Goal: Task Accomplishment & Management: Use online tool/utility

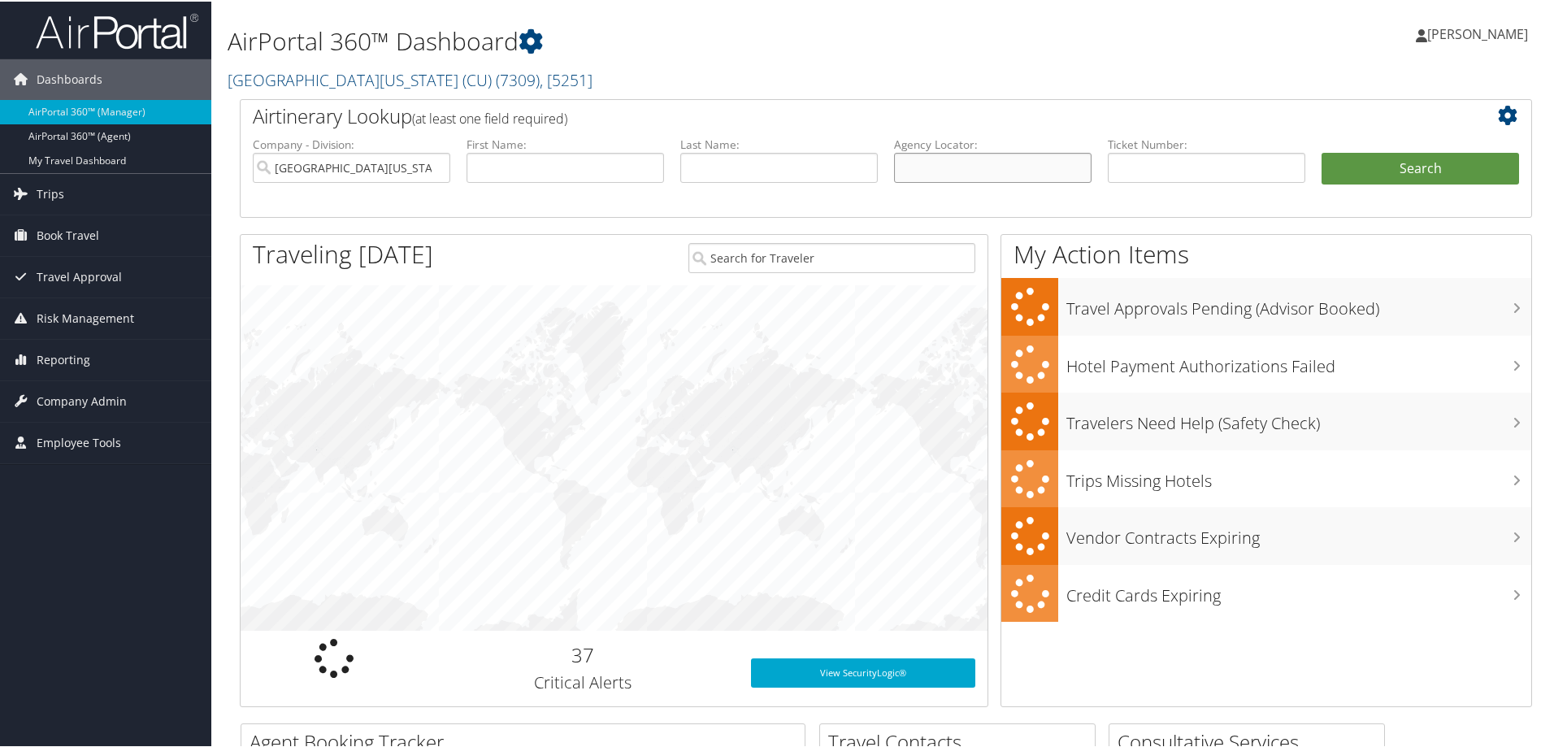
click at [936, 178] on input "text" at bounding box center [993, 166] width 198 height 30
paste input "DJNH1B"
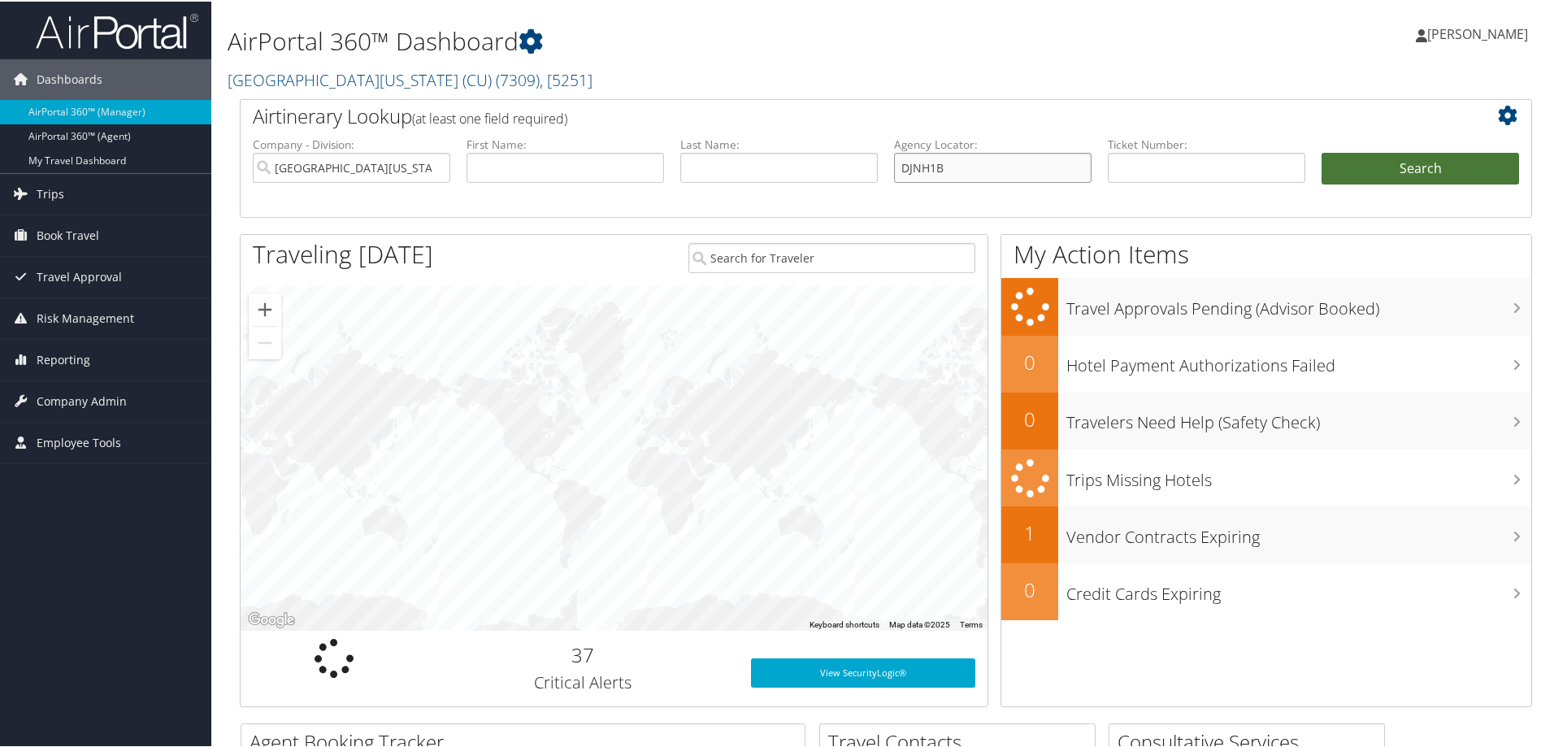
type input "DJNH1B"
click at [1393, 163] on button "Search" at bounding box center [1421, 167] width 198 height 33
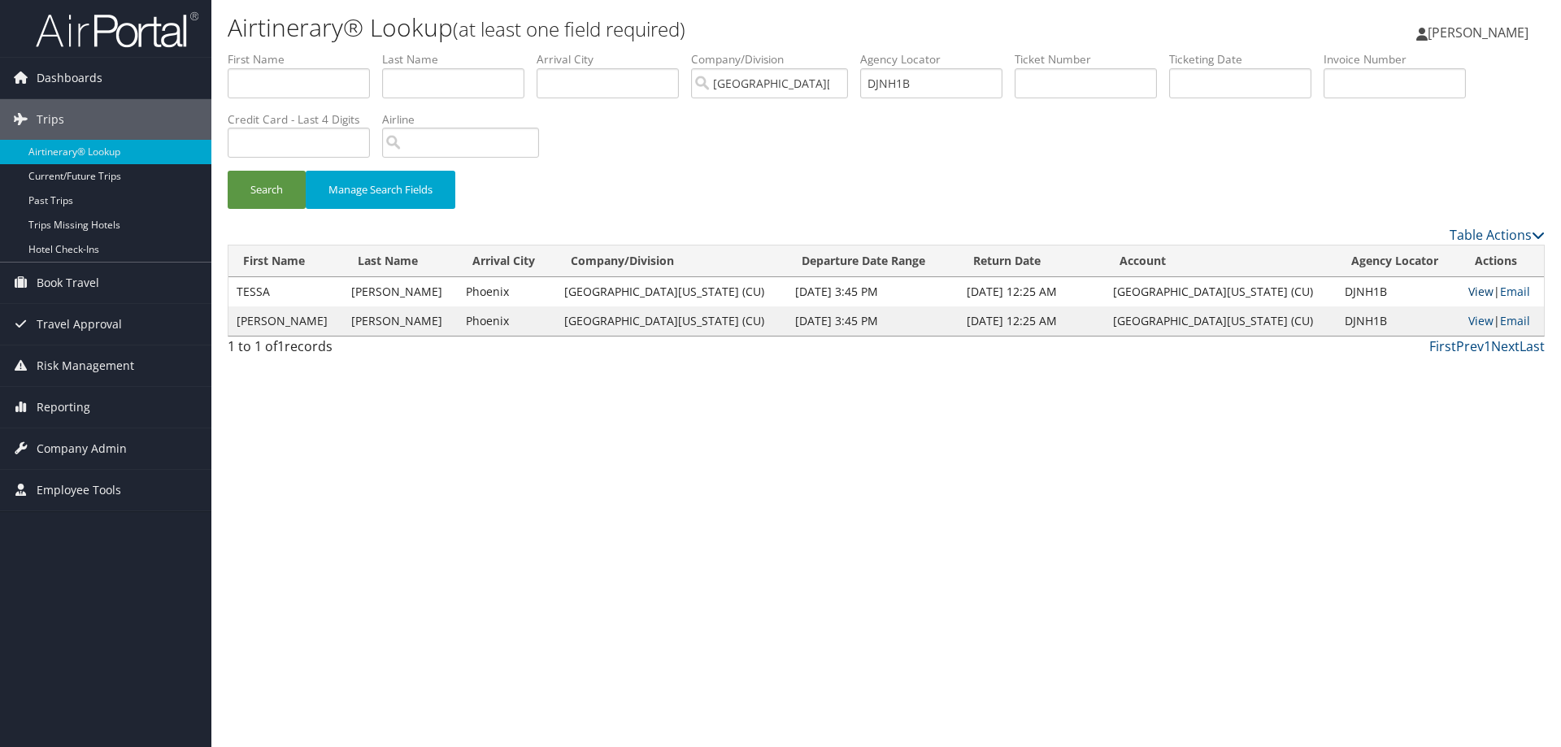
click at [1468, 295] on link "View" at bounding box center [1480, 291] width 25 height 15
click at [273, 189] on button "Search" at bounding box center [267, 190] width 78 height 38
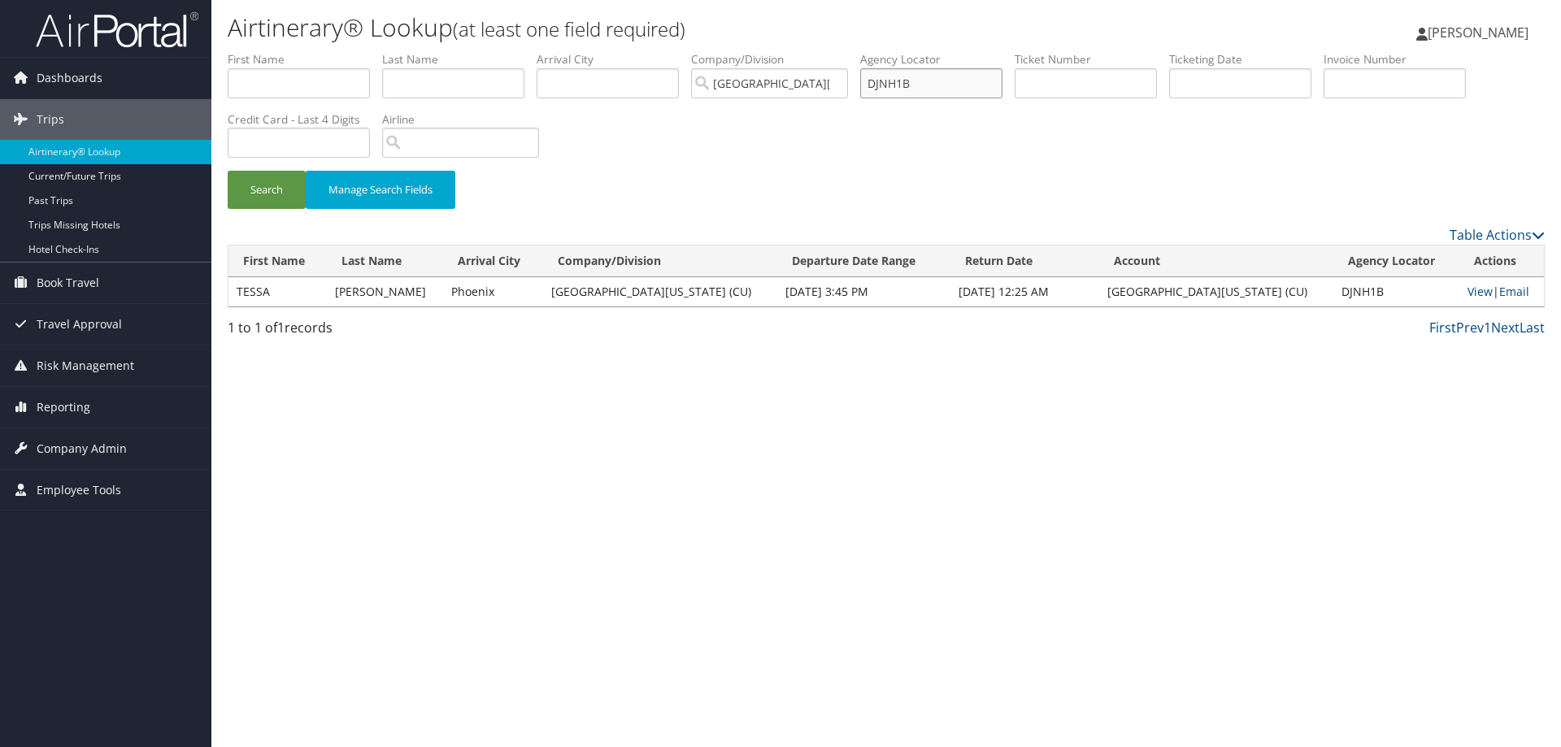
click at [892, 80] on input "DJNH1B" at bounding box center [931, 83] width 142 height 30
paste input "LMV23"
type input "DLMV23"
click at [228, 171] on button "Search" at bounding box center [267, 190] width 78 height 38
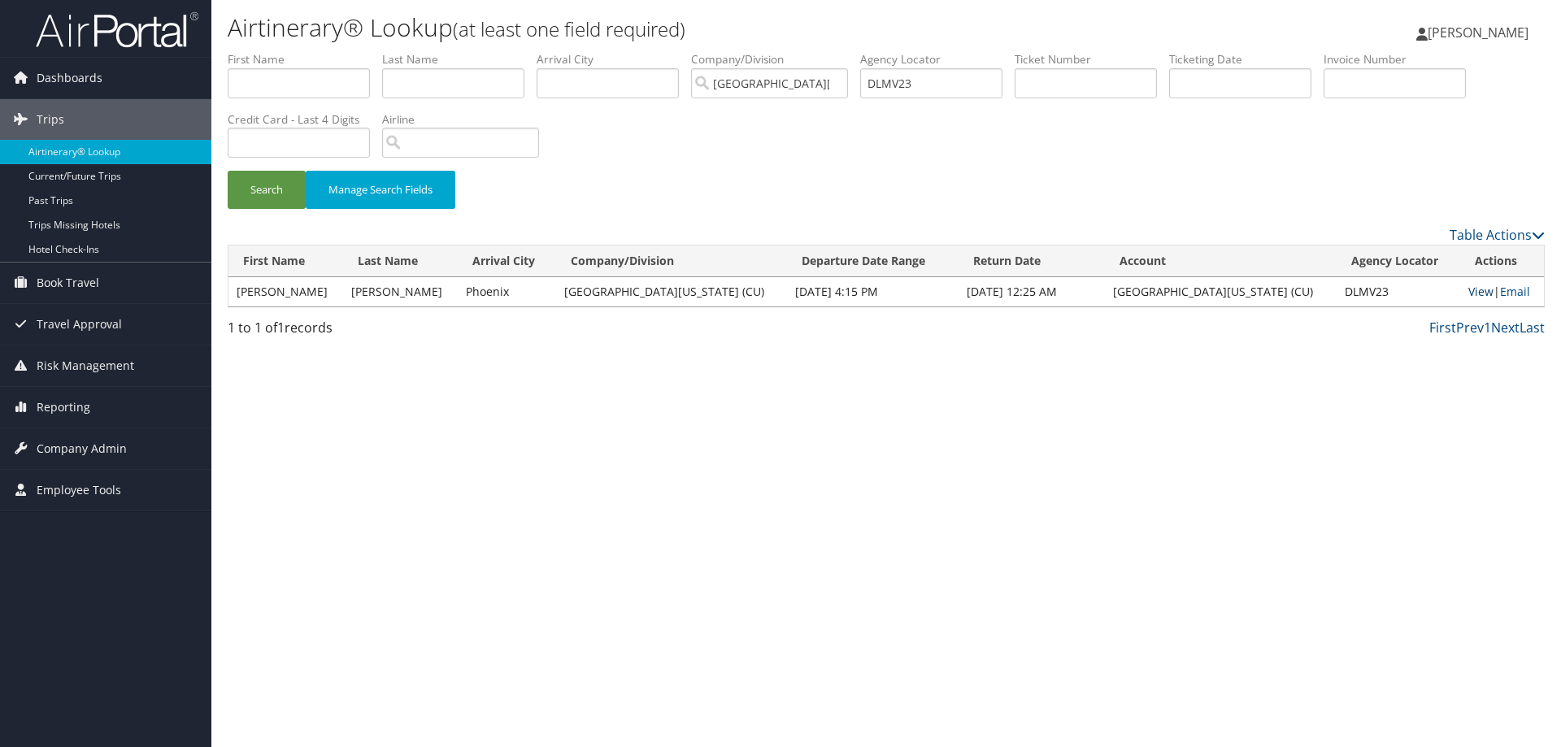
click at [1475, 289] on link "View" at bounding box center [1480, 291] width 25 height 15
click at [261, 198] on button "Search" at bounding box center [267, 190] width 78 height 38
click at [1468, 285] on link "View" at bounding box center [1480, 291] width 25 height 15
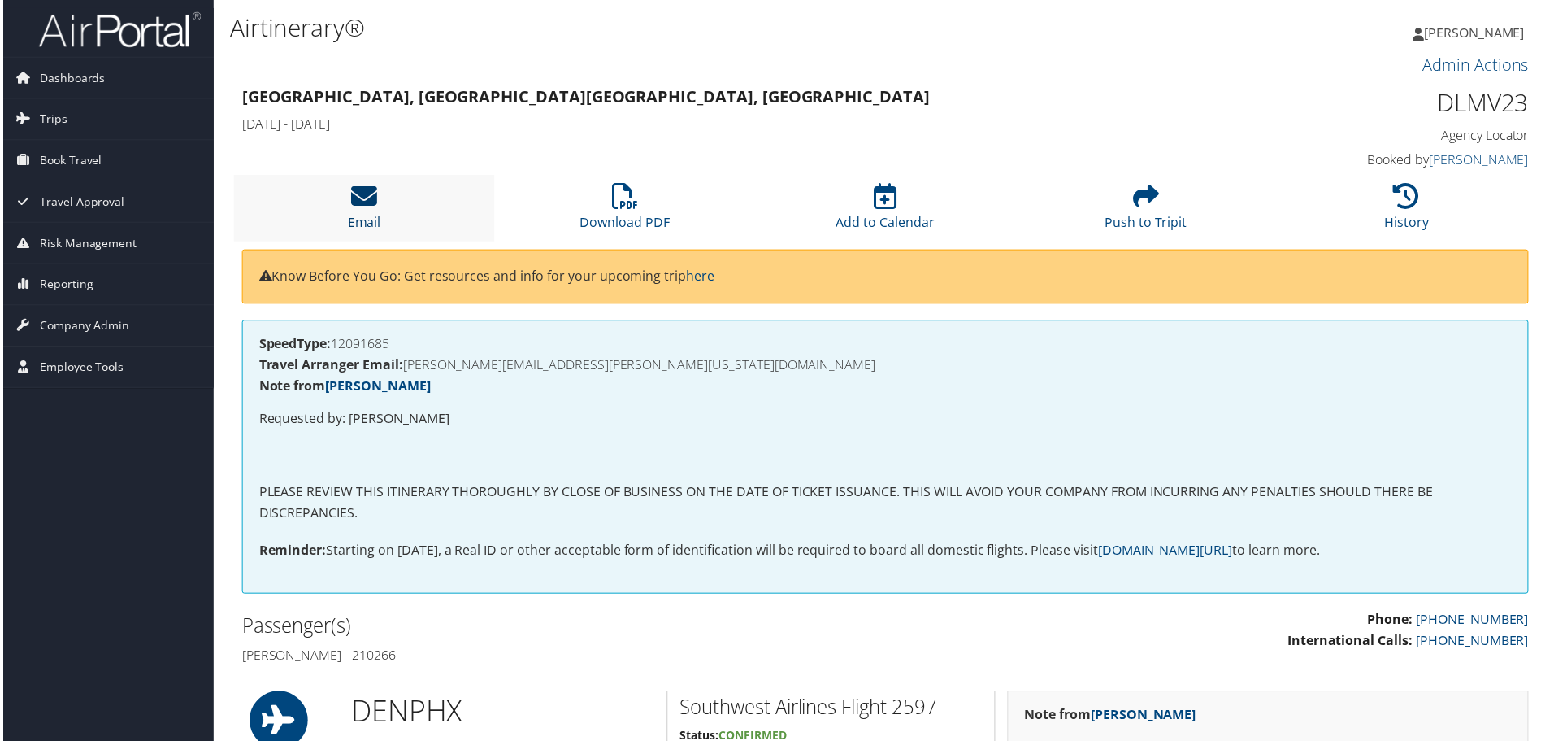
click at [352, 202] on icon at bounding box center [363, 197] width 26 height 26
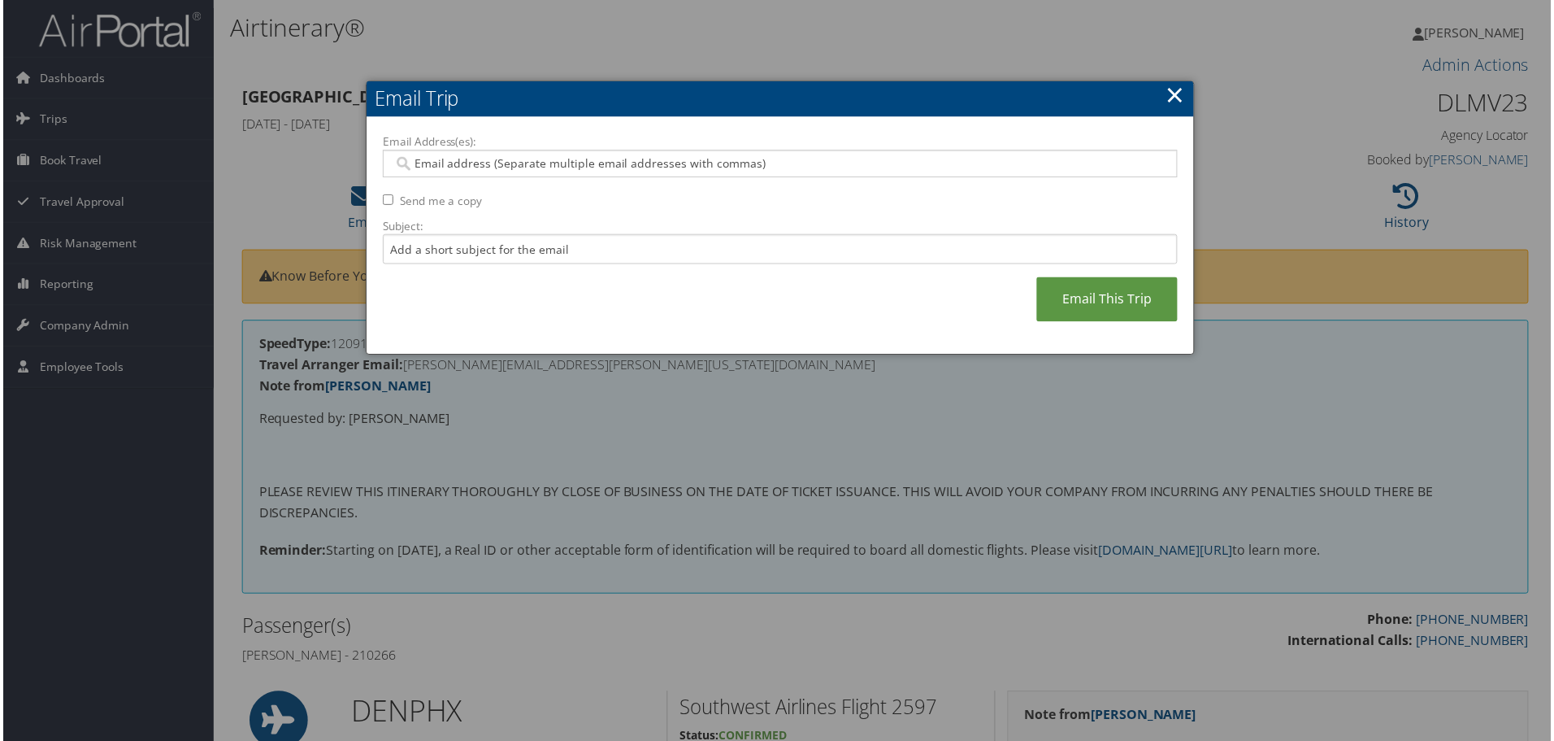
click at [503, 154] on div at bounding box center [780, 164] width 798 height 28
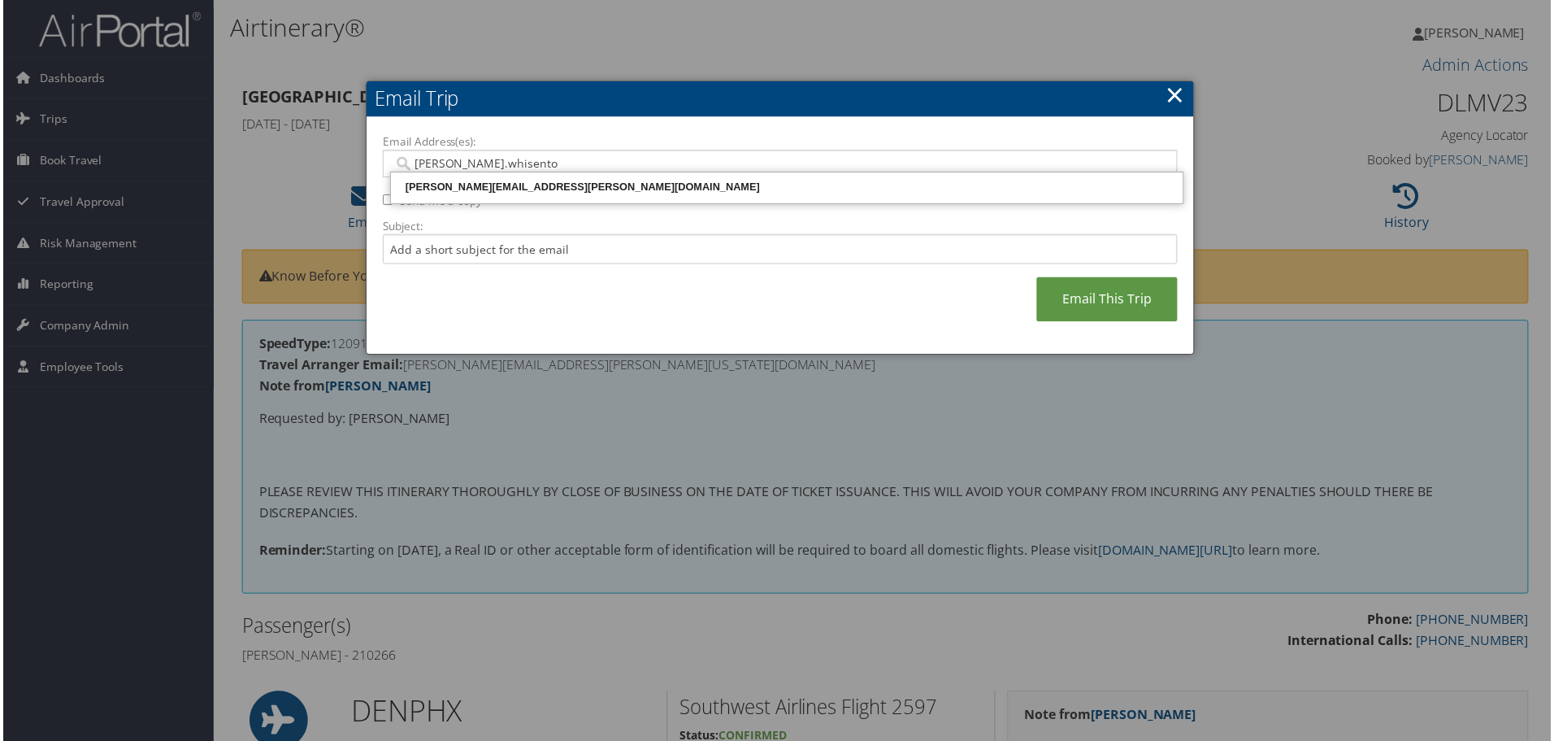
type input "michele.whisenton"
drag, startPoint x: 512, startPoint y: 184, endPoint x: 558, endPoint y: 196, distance: 47.1
click at [512, 184] on div "MICHELE.WHISENTON@CBTRAVEL.COM" at bounding box center [787, 188] width 791 height 16
type input "MICHELE.WHISENTON@CBTRAVEL.COM"
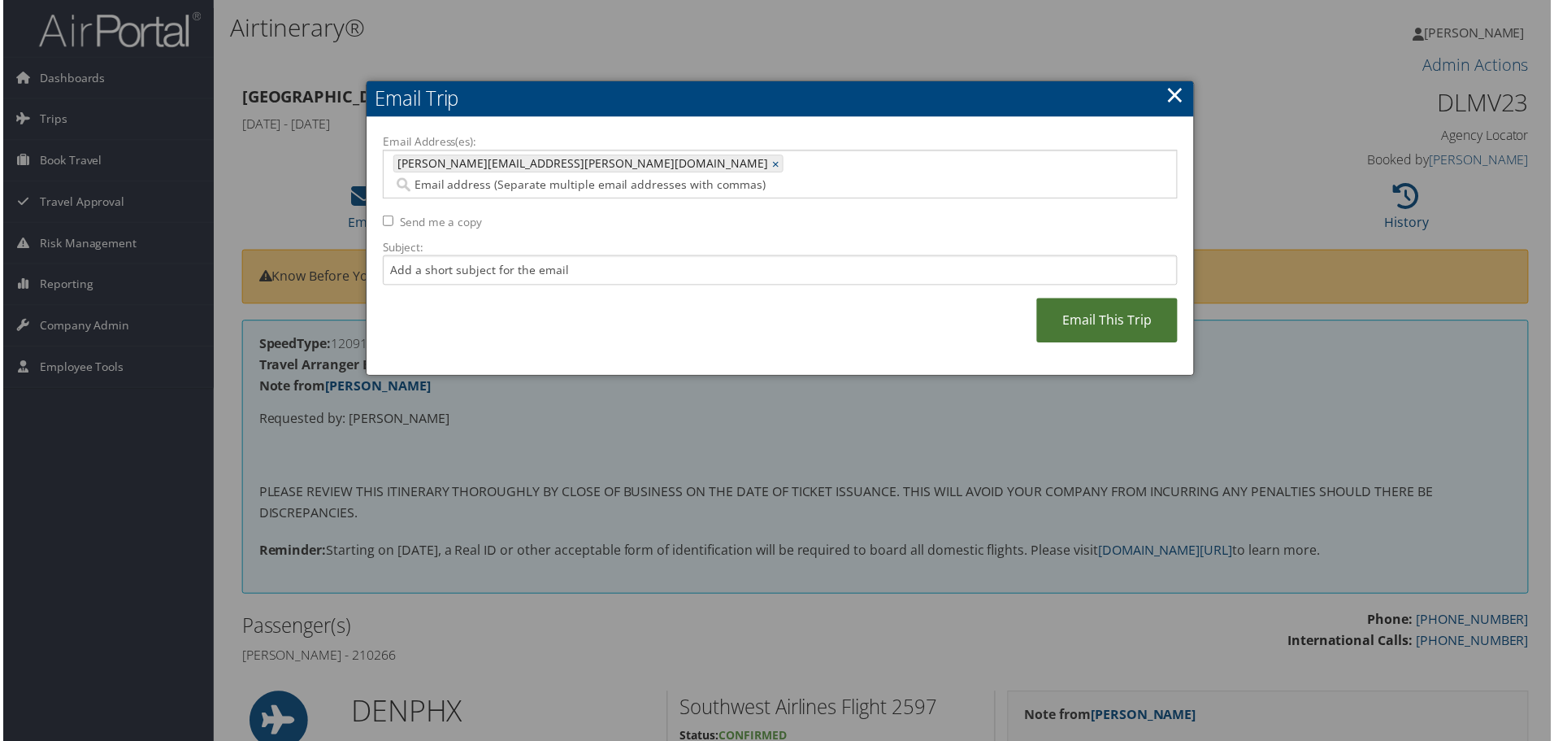
click at [1077, 302] on link "Email This Trip" at bounding box center [1108, 321] width 141 height 45
